Goal: Information Seeking & Learning: Learn about a topic

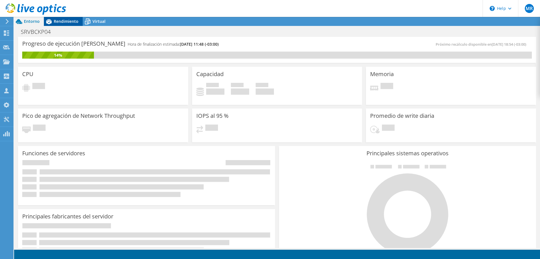
click at [65, 21] on span "Rendimiento" at bounding box center [66, 21] width 25 height 5
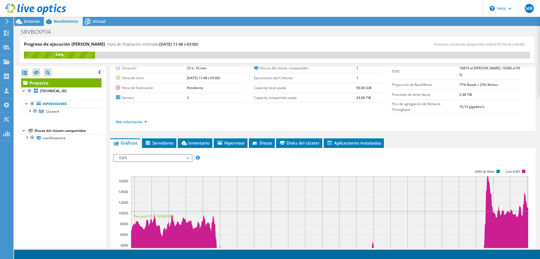
scroll to position [86, 0]
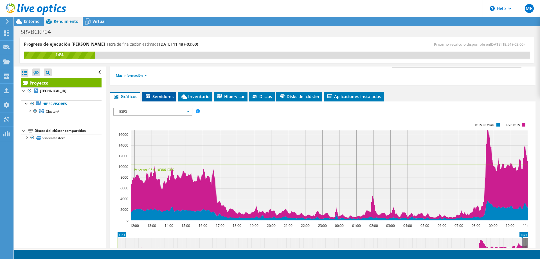
click at [156, 96] on span "Servidores" at bounding box center [159, 96] width 29 height 6
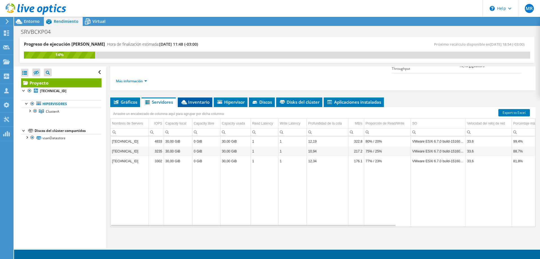
click at [200, 102] on span "Inventario" at bounding box center [195, 102] width 29 height 6
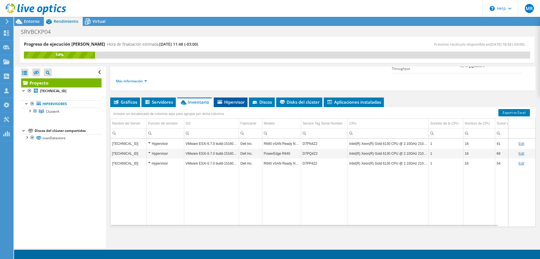
click at [231, 103] on span "Hipervisor" at bounding box center [231, 102] width 28 height 6
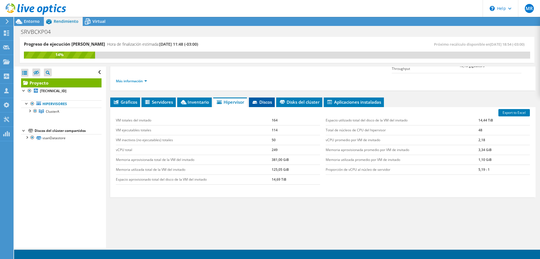
click at [262, 100] on span "Discos" at bounding box center [262, 102] width 20 height 6
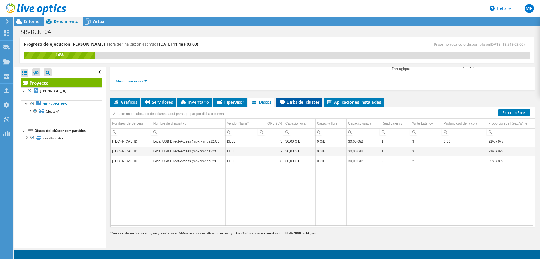
click at [315, 100] on span "Disks del clúster" at bounding box center [299, 102] width 41 height 6
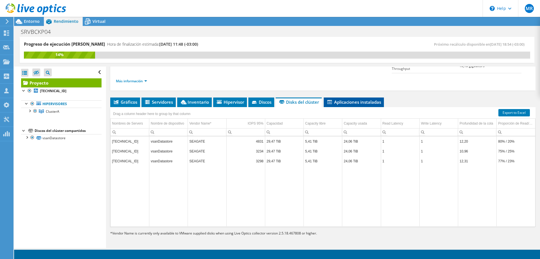
click at [360, 104] on span "Aplicaciones instaladas" at bounding box center [354, 102] width 55 height 6
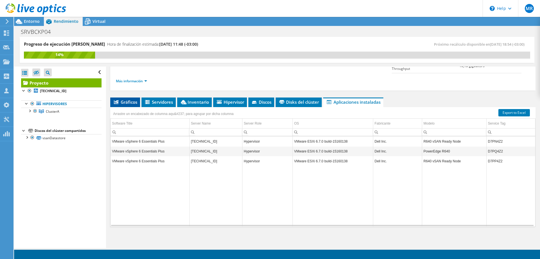
click at [129, 104] on span "Gráficos" at bounding box center [125, 102] width 24 height 6
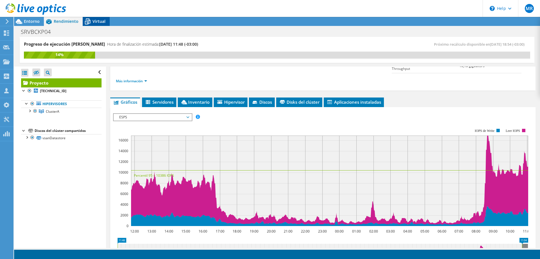
click at [91, 21] on icon at bounding box center [88, 22] width 10 height 10
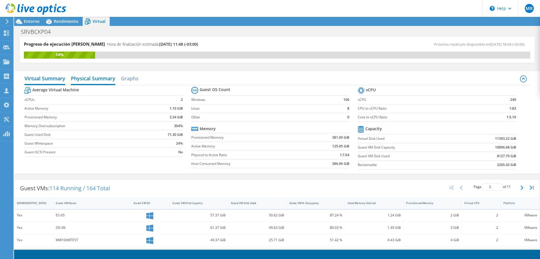
click at [109, 75] on h2 "Physical Summary" at bounding box center [93, 79] width 44 height 12
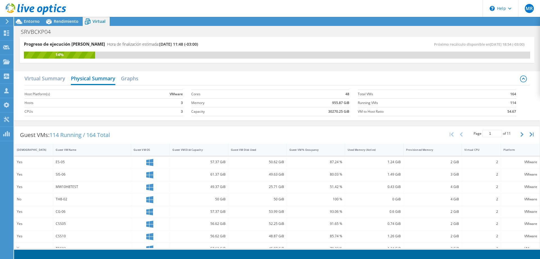
click at [50, 84] on div "Virtual Summary Physical Summary Graphs" at bounding box center [276, 79] width 505 height 13
click at [50, 82] on h2 "Virtual Summary" at bounding box center [44, 79] width 41 height 12
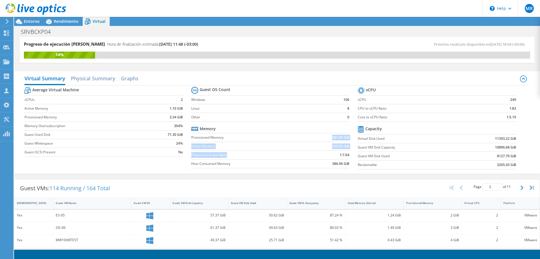
drag, startPoint x: 330, startPoint y: 138, endPoint x: 355, endPoint y: 152, distance: 28.0
click at [355, 152] on section "Guest OS Count Windows 106 Linux 8 Other 0 Memory Provisioned Memory 381.00 GiB…" at bounding box center [274, 128] width 167 height 86
click at [321, 145] on td "125.05 GiB" at bounding box center [327, 146] width 46 height 9
click at [353, 143] on section "Guest OS Count Windows 106 Linux 8 Other 0 Memory Provisioned Memory 381.00 GiB…" at bounding box center [274, 128] width 167 height 86
drag, startPoint x: 350, startPoint y: 146, endPoint x: 313, endPoint y: 147, distance: 36.3
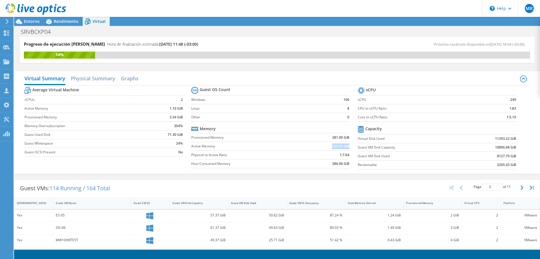
click at [314, 147] on td "125.05 GiB" at bounding box center [327, 146] width 46 height 9
drag, startPoint x: 261, startPoint y: 163, endPoint x: 332, endPoint y: 162, distance: 70.9
click at [332, 162] on tr "Host Consumed Memory 386.96 GiB" at bounding box center [270, 163] width 158 height 9
click at [81, 81] on h2 "Physical Summary" at bounding box center [93, 79] width 44 height 12
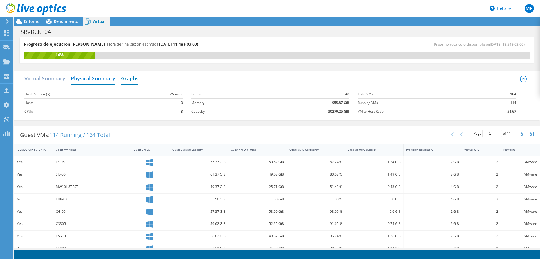
click at [138, 78] on h2 "Graphs" at bounding box center [129, 79] width 17 height 12
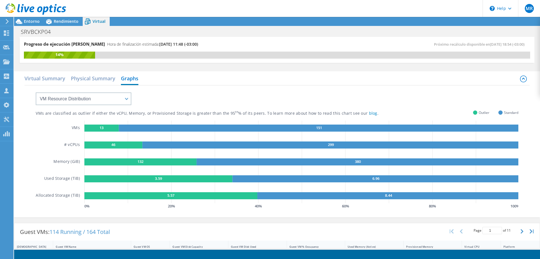
drag, startPoint x: 171, startPoint y: 145, endPoint x: 206, endPoint y: 146, distance: 35.2
click at [204, 146] on rect at bounding box center [330, 144] width 377 height 7
click at [36, 92] on select "VM Resource Distribution Provisioning Contrast Over Provisioning" at bounding box center [84, 98] width 96 height 13
select select "Over Provisioning"
click option "Over Provisioning" at bounding box center [0, 0] width 0 height 0
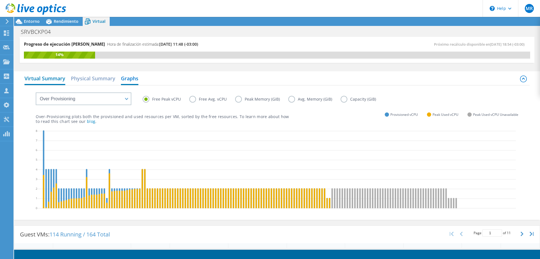
click at [52, 76] on h2 "Virtual Summary" at bounding box center [44, 79] width 41 height 12
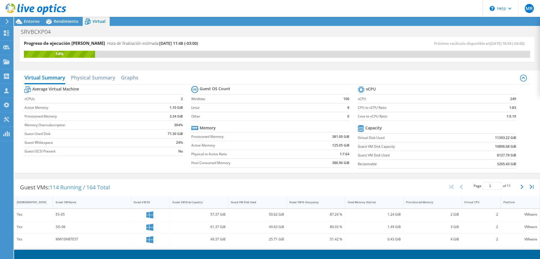
scroll to position [0, 0]
click at [66, 22] on span "Rendimiento" at bounding box center [66, 21] width 25 height 5
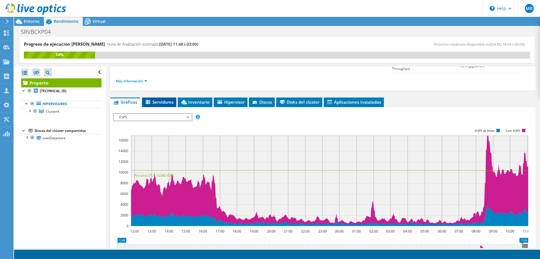
click at [166, 101] on span "Servidores" at bounding box center [159, 102] width 29 height 6
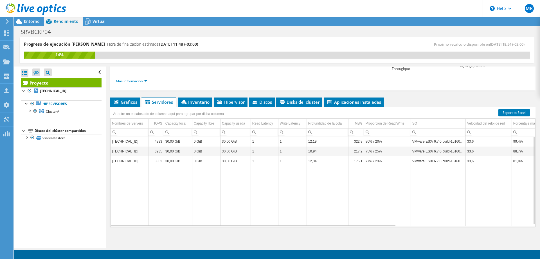
drag, startPoint x: 385, startPoint y: 223, endPoint x: 434, endPoint y: 225, distance: 49.0
click at [434, 225] on tr "Data grid" at bounding box center [427, 196] width 632 height 60
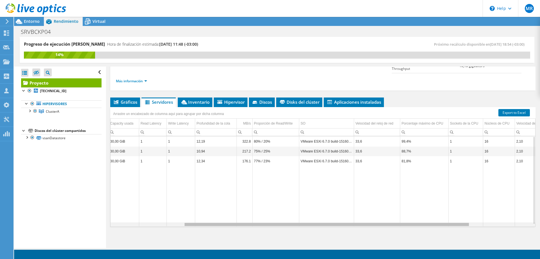
scroll to position [0, 0]
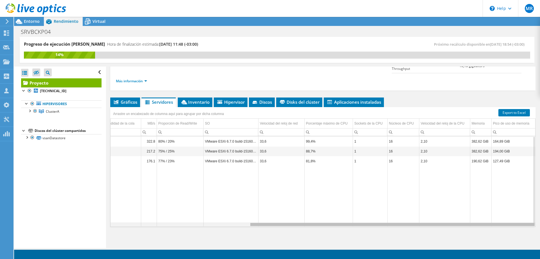
drag, startPoint x: 385, startPoint y: 226, endPoint x: 540, endPoint y: 226, distance: 154.8
click at [540, 226] on body "MR Asociado de canal [PERSON_NAME] [EMAIL_ADDRESS][DOMAIN_NAME] DRUIDICS SOLUCI…" at bounding box center [270, 129] width 540 height 259
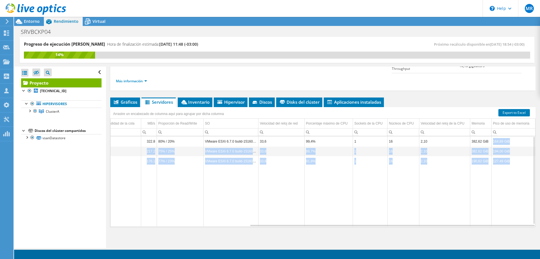
drag, startPoint x: 511, startPoint y: 162, endPoint x: 492, endPoint y: 141, distance: 27.9
click at [492, 141] on tbody "[TECHNICAL_ID] 4833 30,00 GiB 0 GiB 30,00 GiB 1 1 12,19 322.8 80% / 20% VMware …" at bounding box center [219, 181] width 632 height 90
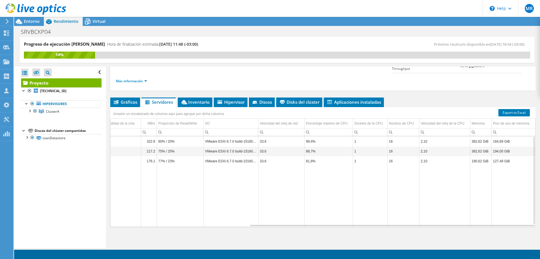
click at [521, 184] on td "Data grid" at bounding box center [514, 196] width 44 height 60
click at [55, 105] on link "Hipervisores" at bounding box center [61, 103] width 81 height 7
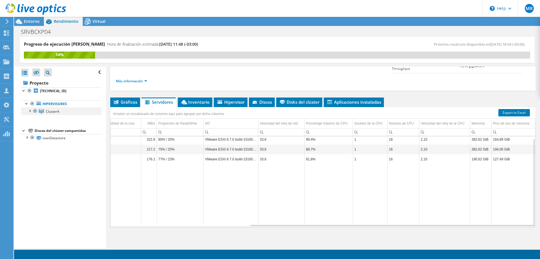
click at [32, 111] on div at bounding box center [30, 111] width 6 height 6
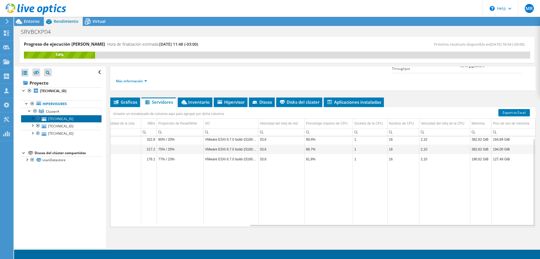
click at [55, 117] on link "[TECHNICAL_ID]" at bounding box center [61, 118] width 81 height 7
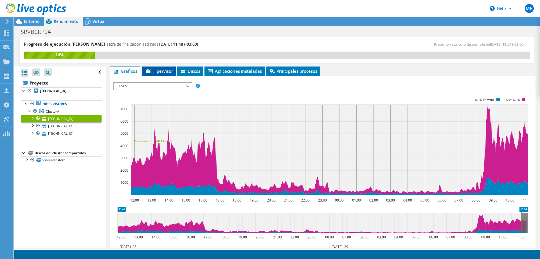
click at [165, 74] on li "Hipervisor" at bounding box center [159, 71] width 34 height 10
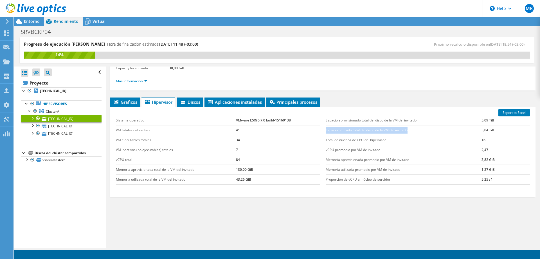
drag, startPoint x: 499, startPoint y: 120, endPoint x: 414, endPoint y: 125, distance: 84.9
click at [414, 125] on tbody "Espacio aprovisionado total del disco de la VM del invitado 5,09 TiB Espacio ut…" at bounding box center [428, 149] width 204 height 69
click at [414, 125] on td "Espacio utilizado total del disco de la VM del invitado" at bounding box center [404, 130] width 156 height 10
click at [399, 121] on td "Espacio aprovisionado total del disco de la VM del invitado" at bounding box center [404, 120] width 156 height 10
click at [133, 101] on span "Gráficos" at bounding box center [125, 102] width 24 height 6
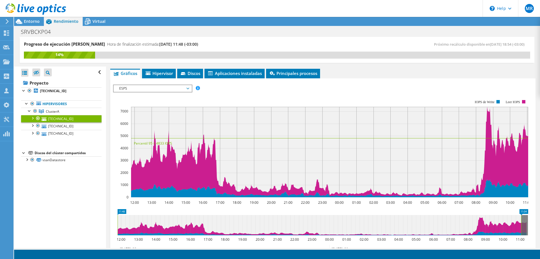
click at [152, 90] on span "ESPS" at bounding box center [153, 88] width 72 height 7
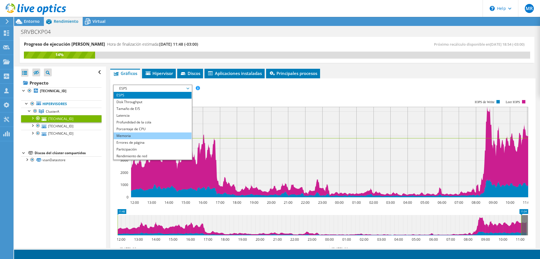
click at [144, 132] on li "Memoria" at bounding box center [153, 135] width 78 height 7
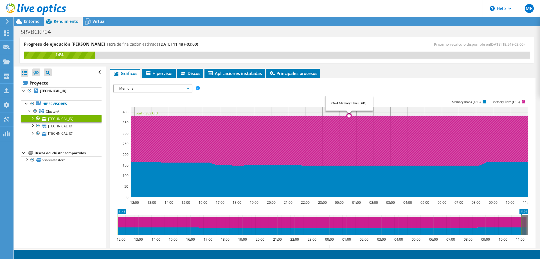
drag, startPoint x: 138, startPoint y: 162, endPoint x: 403, endPoint y: 159, distance: 265.5
click at [357, 160] on g at bounding box center [332, 155] width 403 height 84
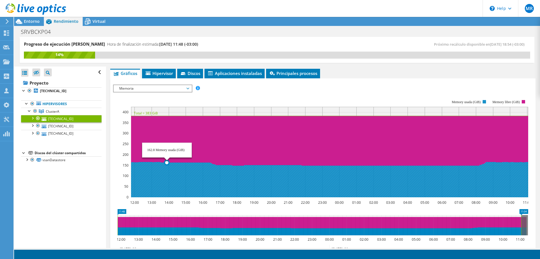
click at [167, 178] on icon at bounding box center [332, 179] width 403 height 35
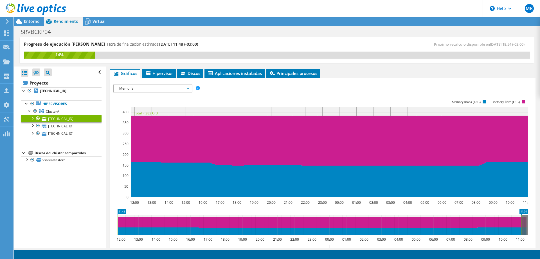
click at [387, 99] on rect at bounding box center [320, 148] width 415 height 113
click at [86, 56] on div "14%" at bounding box center [60, 55] width 72 height 6
click at [36, 22] on span "Entorno" at bounding box center [32, 21] width 16 height 5
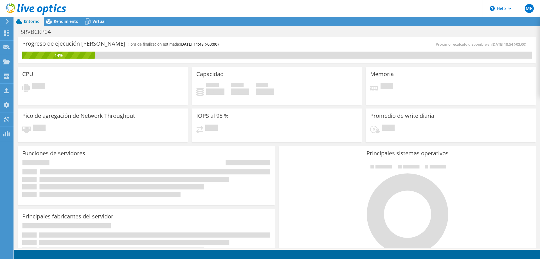
click at [111, 34] on div "SRVBCKP04 Imprimir" at bounding box center [277, 31] width 526 height 10
click at [8, 63] on use at bounding box center [6, 61] width 7 height 5
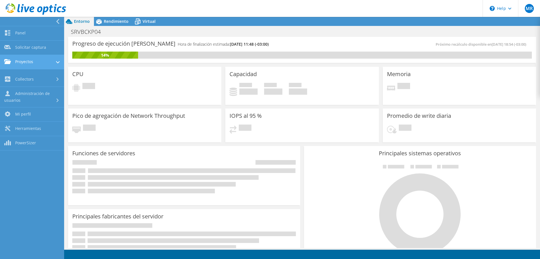
scroll to position [80, 0]
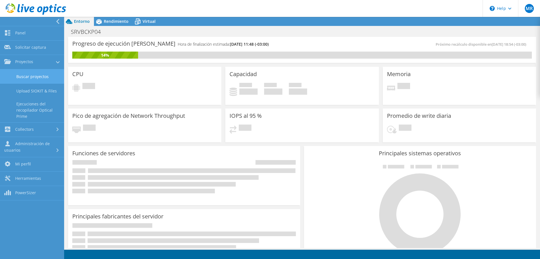
click at [46, 79] on link "Buscar proyectos" at bounding box center [32, 76] width 64 height 14
